Goal: Navigation & Orientation: Go to known website

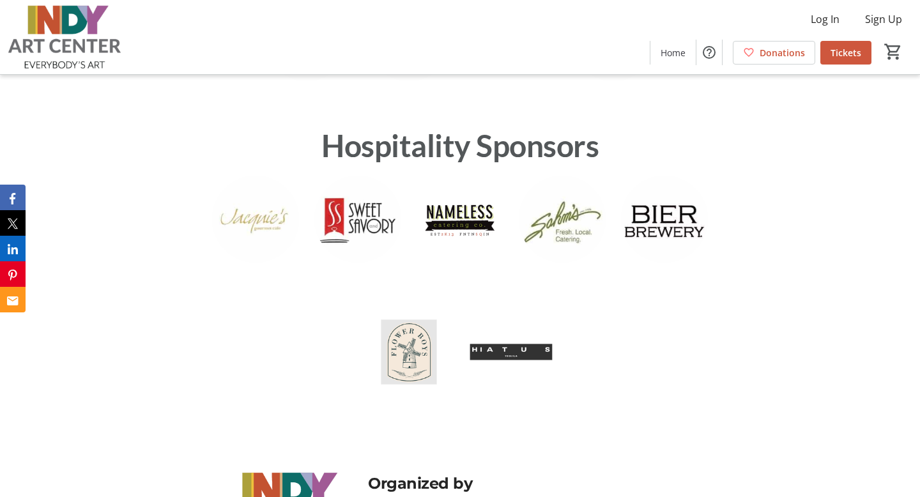
scroll to position [2845, 0]
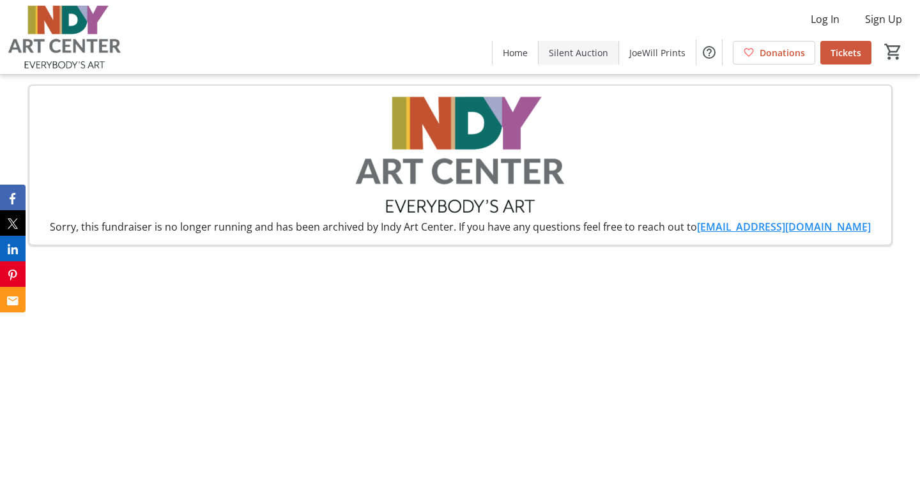
click at [544, 58] on span at bounding box center [579, 52] width 80 height 31
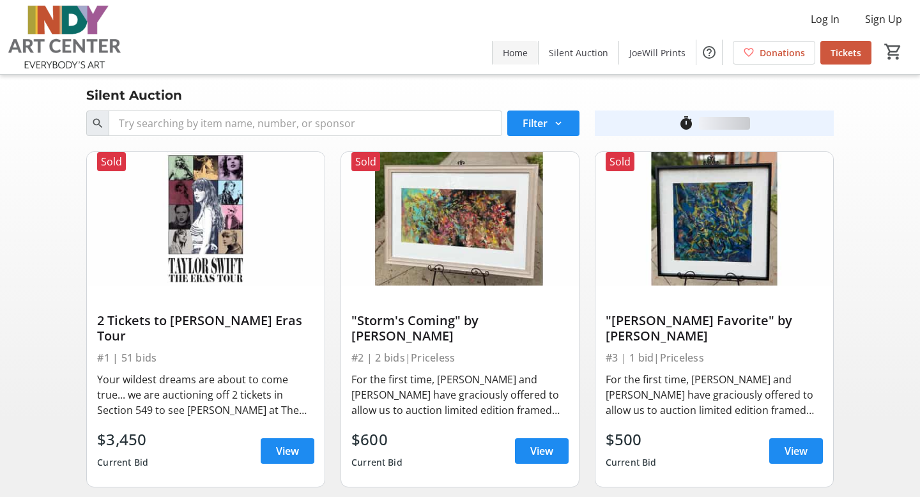
click at [510, 56] on span "Home" at bounding box center [515, 52] width 25 height 13
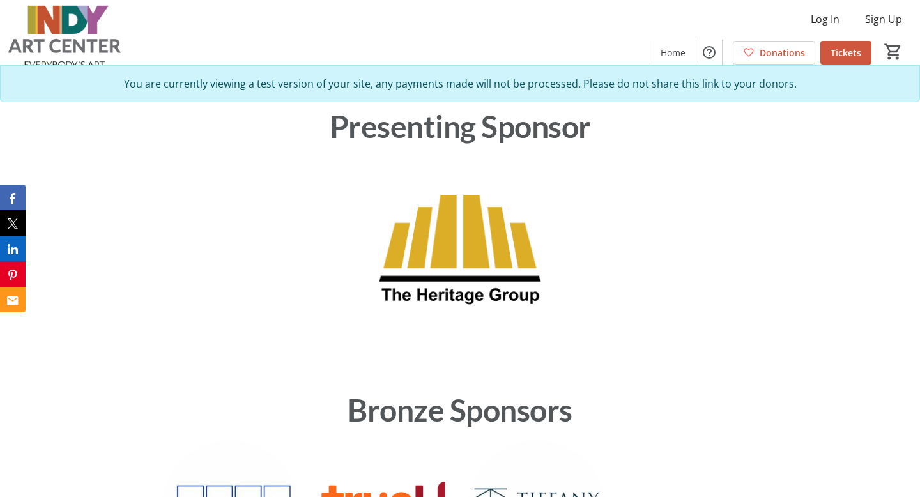
scroll to position [1870, 0]
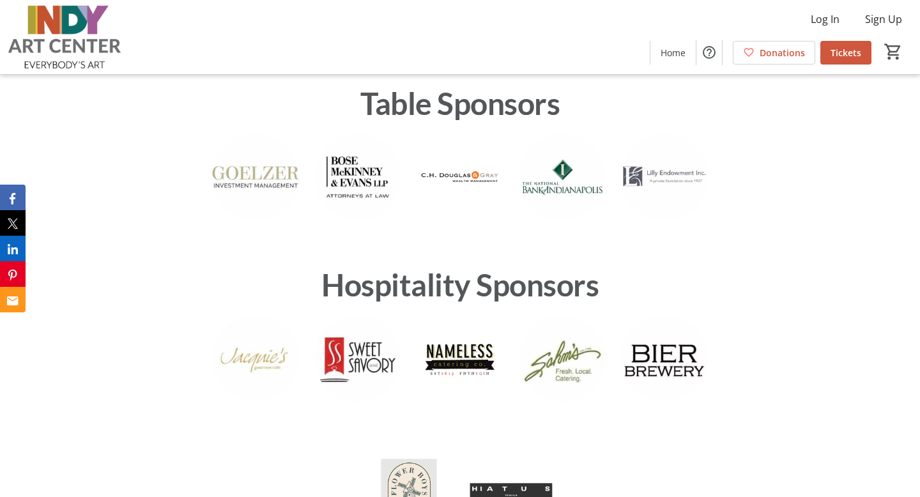
scroll to position [2598, 0]
